Goal: Information Seeking & Learning: Check status

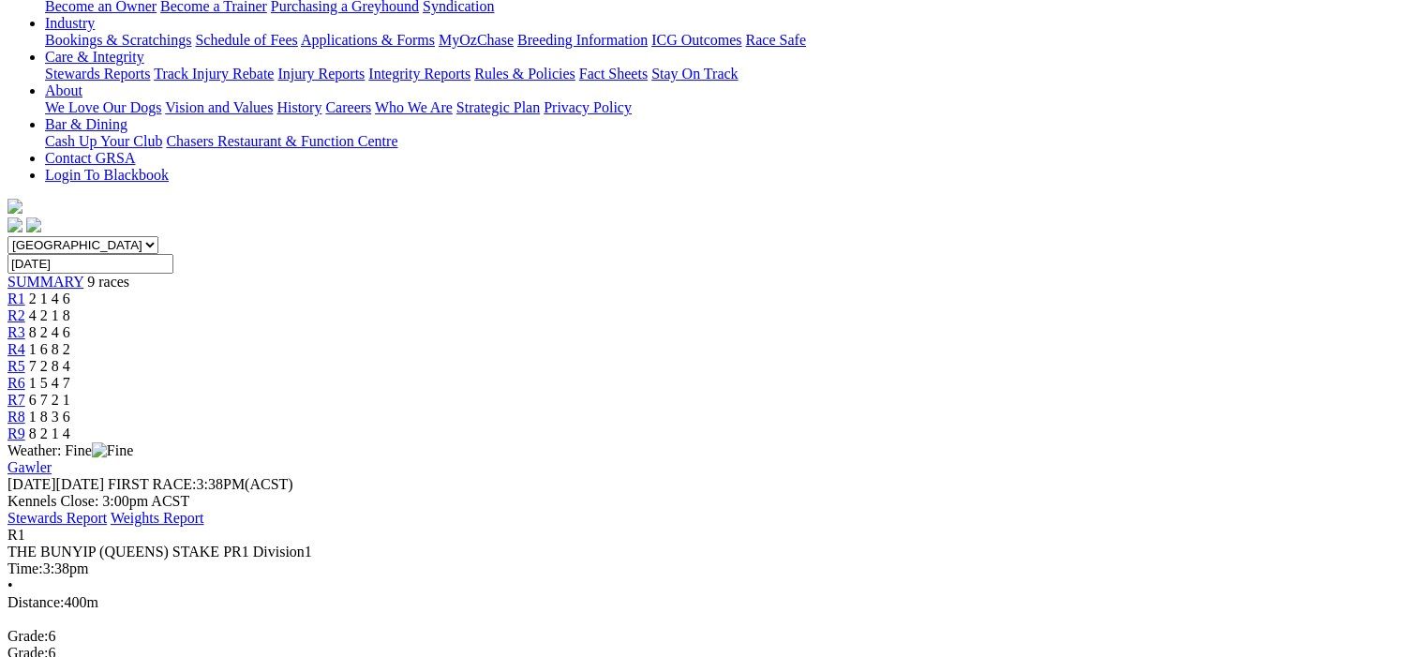
scroll to position [187, 0]
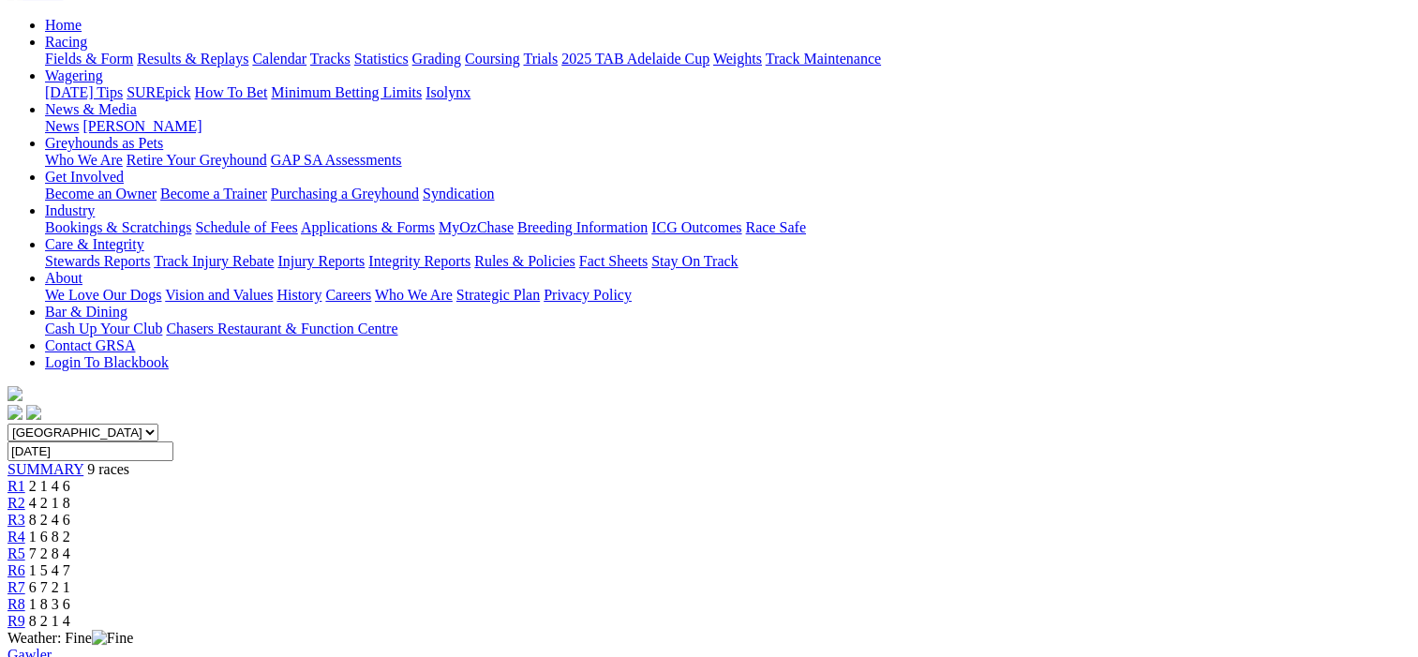
click at [25, 495] on span "R2" at bounding box center [16, 503] width 18 height 16
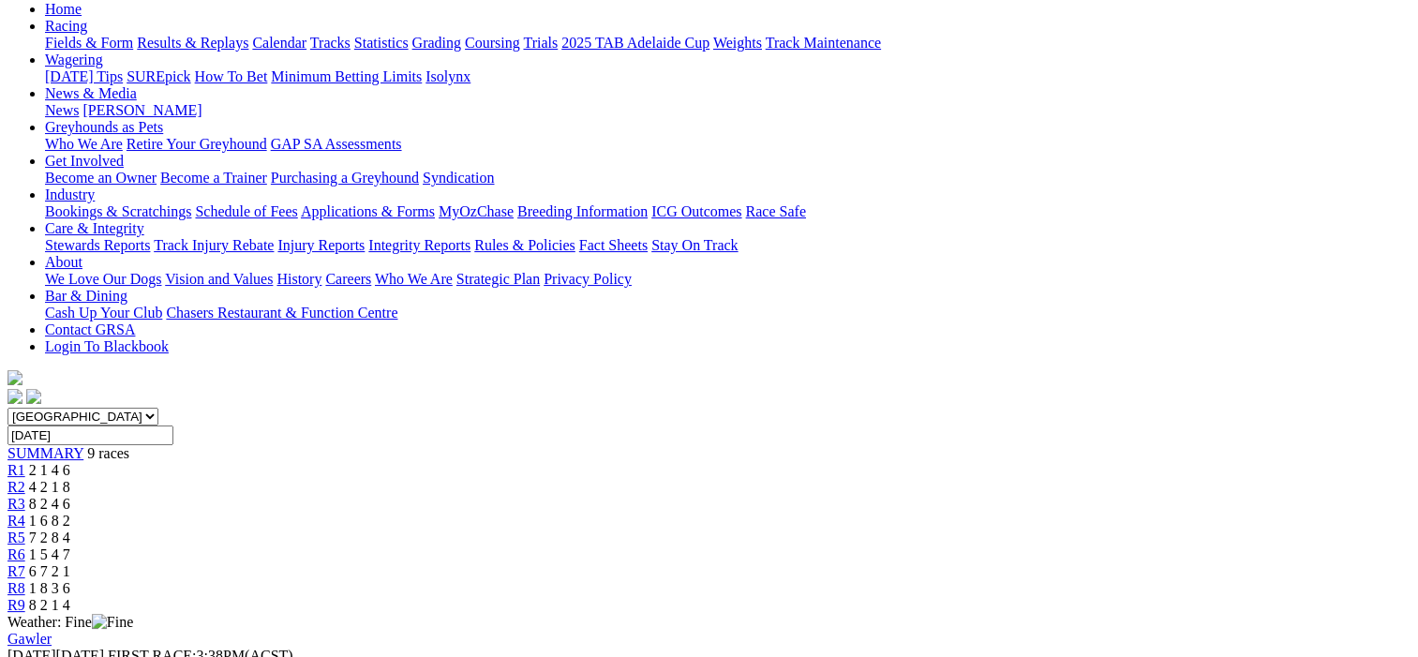
scroll to position [187, 0]
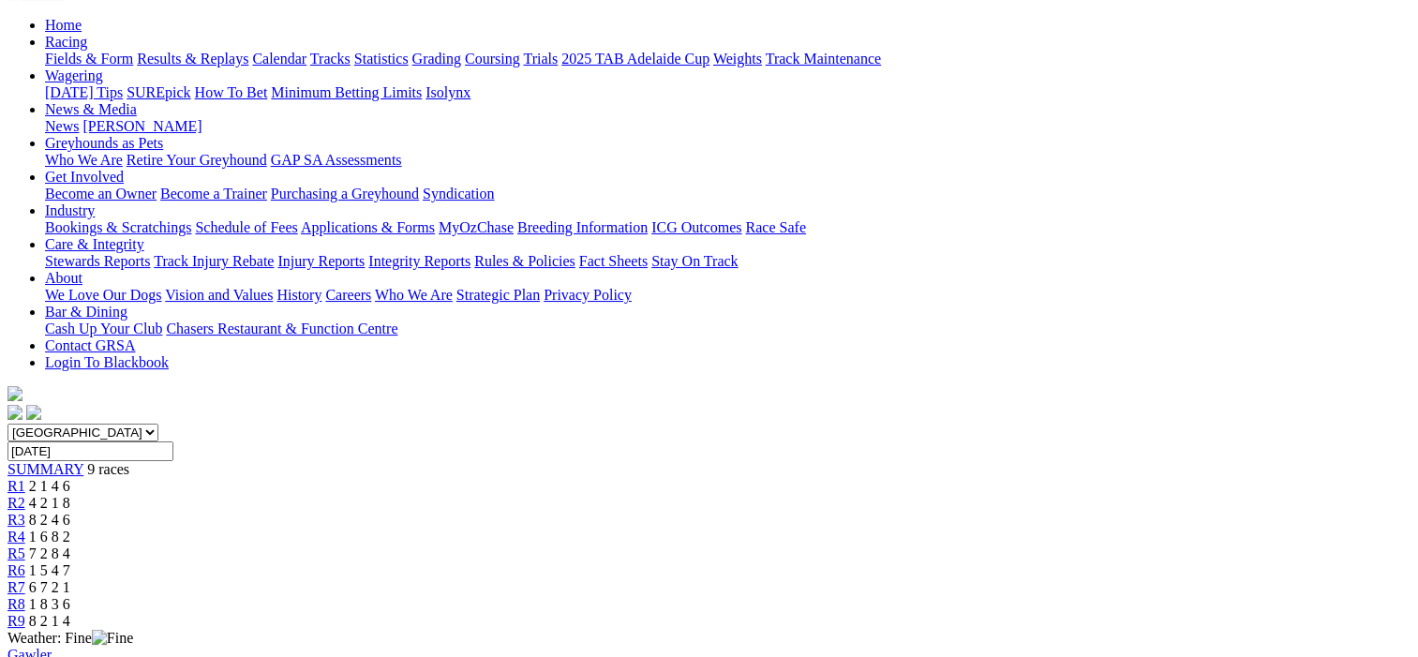
click at [25, 512] on span "R3" at bounding box center [16, 520] width 18 height 16
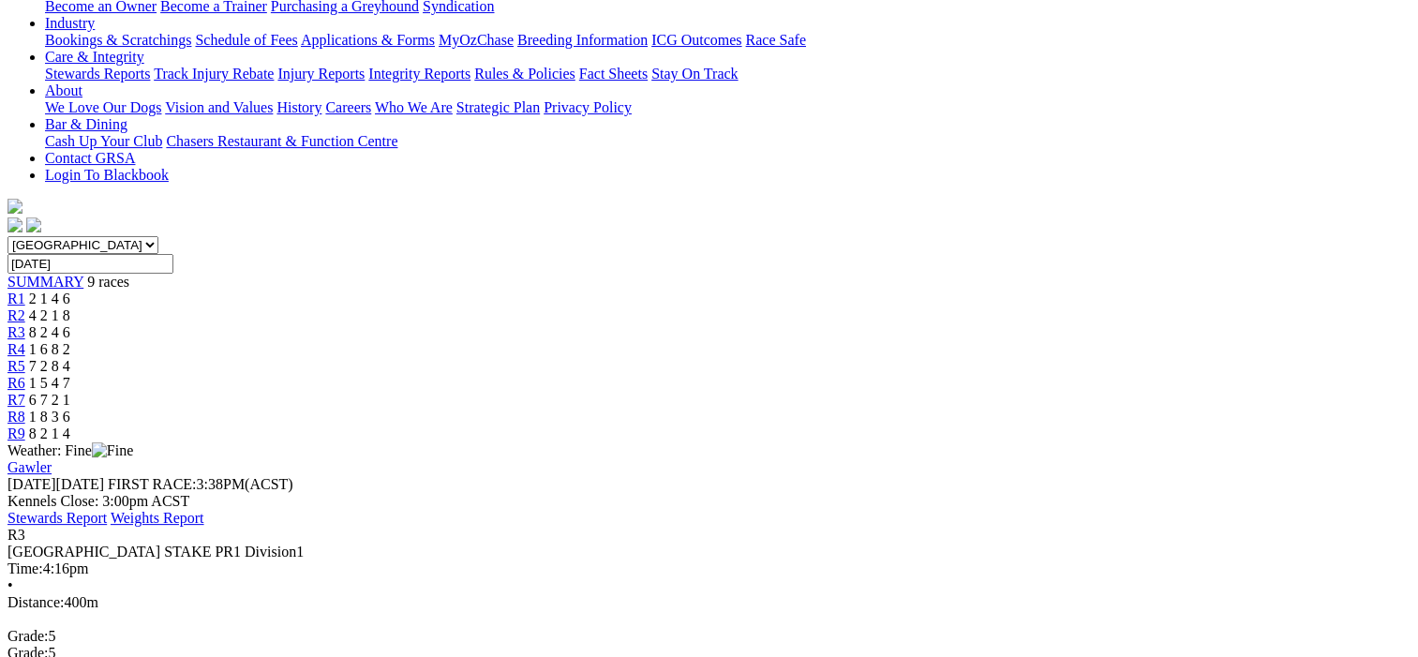
scroll to position [375, 0]
